Goal: Task Accomplishment & Management: Use online tool/utility

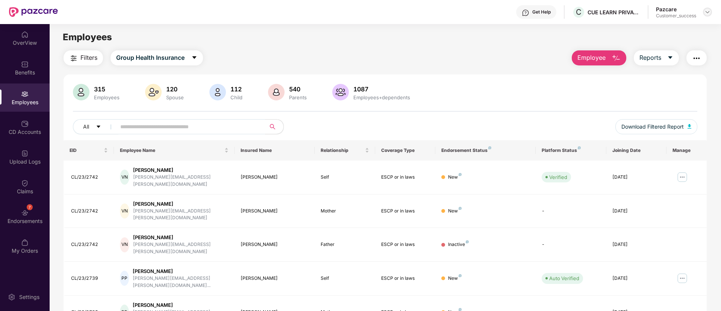
click at [706, 13] on img at bounding box center [707, 12] width 6 height 6
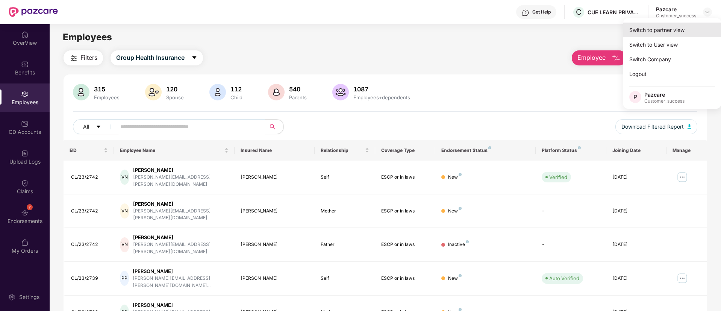
click at [655, 28] on div "Switch to partner view" at bounding box center [672, 30] width 98 height 15
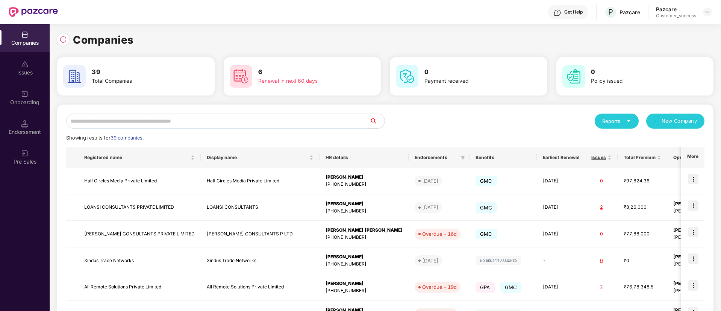
click at [219, 127] on input "text" at bounding box center [217, 120] width 303 height 15
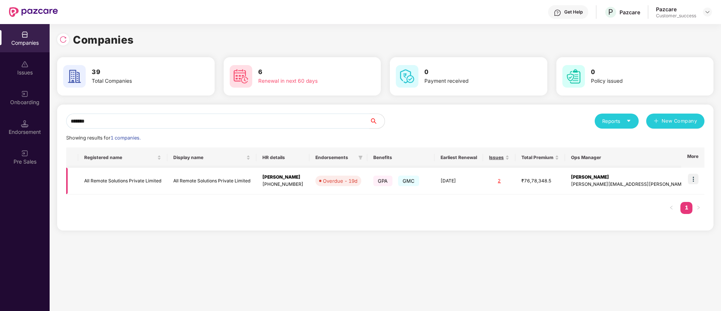
type input "*******"
click at [693, 178] on img at bounding box center [693, 179] width 11 height 11
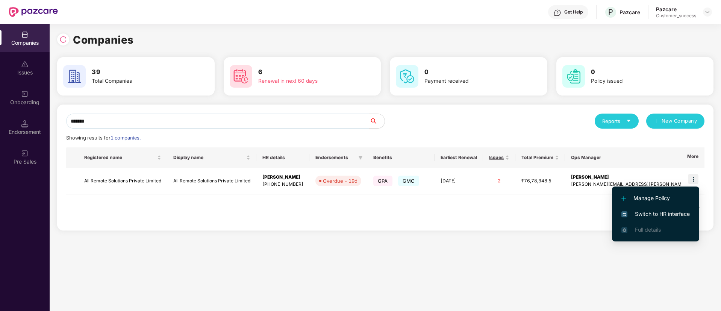
click at [654, 218] on li "Switch to HR interface" at bounding box center [655, 214] width 87 height 16
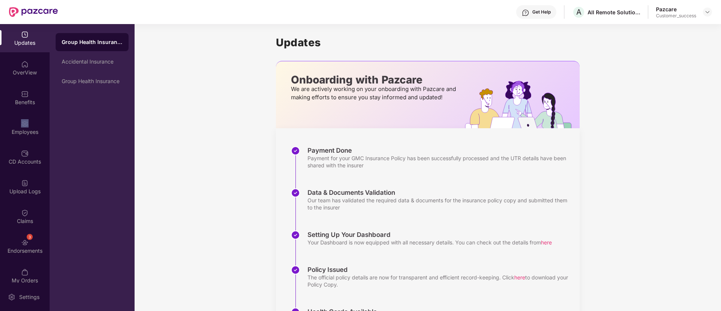
click at [29, 124] on div "Employees" at bounding box center [25, 127] width 50 height 28
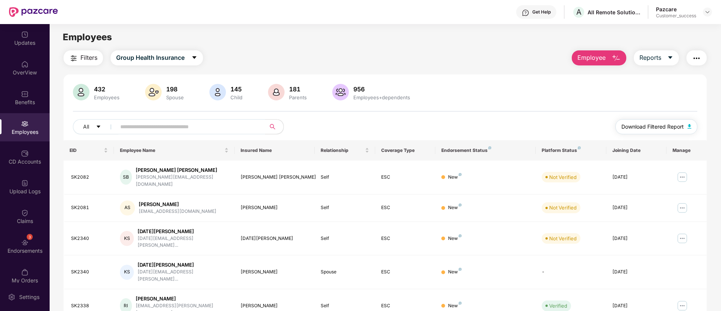
click at [674, 125] on span "Download Filtered Report" at bounding box center [652, 126] width 62 height 8
